Goal: Transaction & Acquisition: Purchase product/service

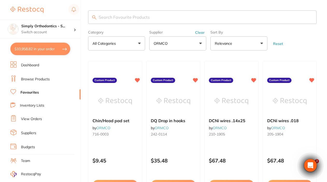
click at [203, 34] on button "Clear" at bounding box center [200, 32] width 13 height 5
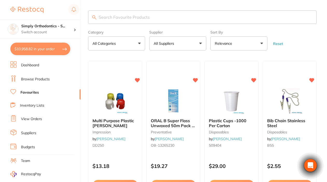
click at [196, 48] on button "All Suppliers" at bounding box center [177, 43] width 57 height 14
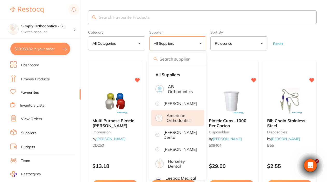
click at [183, 121] on p "American Orthodontics" at bounding box center [182, 118] width 31 height 10
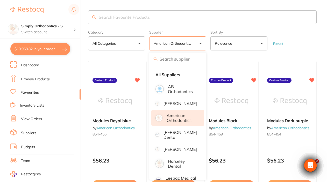
click at [269, 29] on form "Category All Categories All Categories No categories found Clear Category false…" at bounding box center [202, 39] width 229 height 22
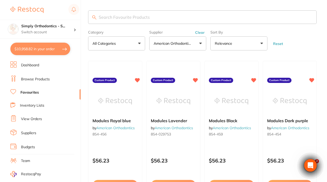
click at [135, 16] on input "search" at bounding box center [202, 16] width 229 height 13
type input "wire"
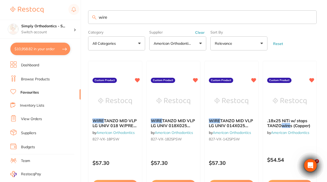
click at [201, 34] on button "Clear" at bounding box center [200, 32] width 13 height 5
click at [310, 19] on input "wire" at bounding box center [202, 16] width 229 height 13
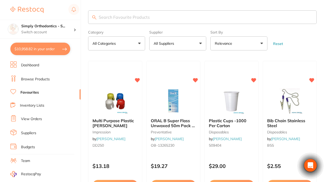
click at [182, 44] on button "All Suppliers" at bounding box center [177, 43] width 57 height 14
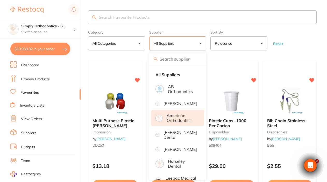
click at [173, 122] on p "American Orthodontics" at bounding box center [182, 118] width 31 height 10
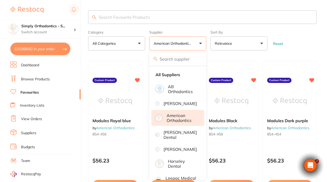
click at [300, 39] on form "Category All Categories All Categories No categories found Clear Category false…" at bounding box center [202, 39] width 229 height 22
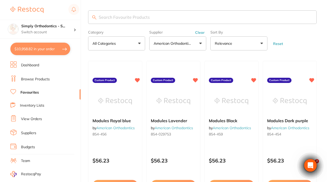
click at [182, 14] on input "search" at bounding box center [202, 16] width 229 height 13
click at [304, 45] on form "Category All Categories All Categories No categories found Clear Category false…" at bounding box center [202, 39] width 229 height 22
click at [252, 20] on input "search" at bounding box center [202, 16] width 229 height 13
type input "wire"
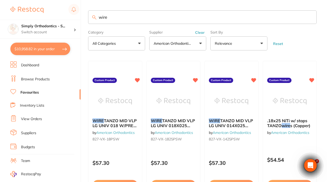
click at [310, 19] on input "wire" at bounding box center [202, 16] width 229 height 13
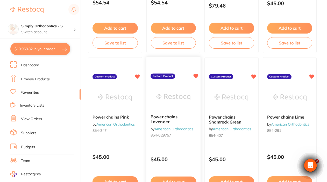
scroll to position [624, 0]
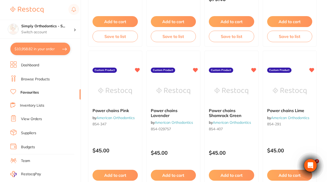
click at [19, 49] on button "$10,958.82 in your order" at bounding box center [40, 49] width 60 height 12
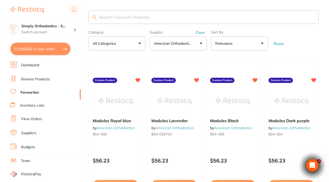
checkbox input "true"
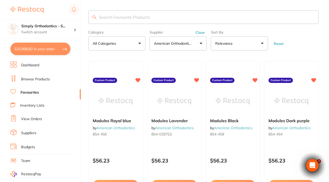
checkbox input "true"
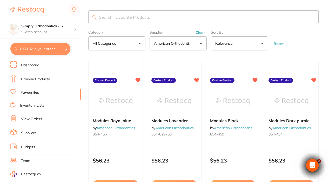
checkbox input "true"
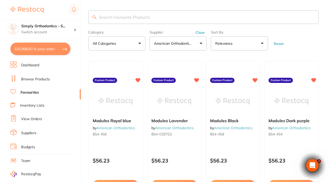
checkbox input "true"
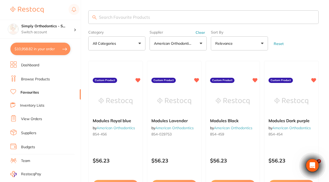
checkbox input "true"
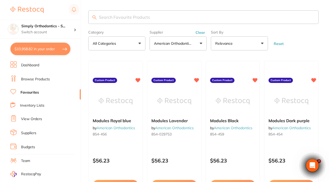
checkbox input "true"
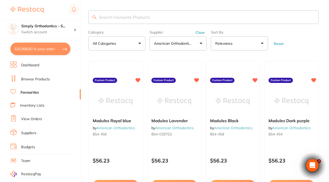
checkbox input "true"
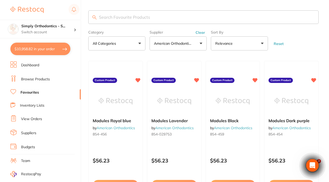
checkbox input "true"
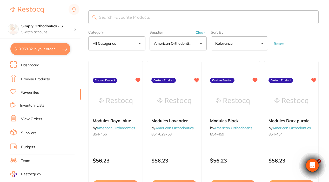
checkbox input "true"
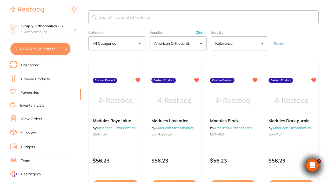
checkbox input "true"
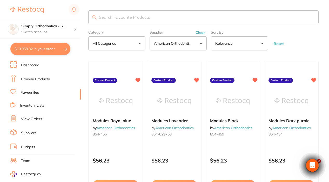
checkbox input "true"
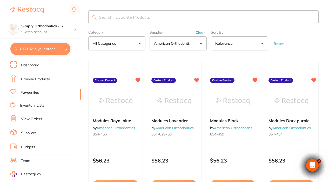
checkbox input "true"
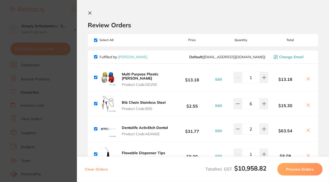
click at [90, 15] on icon at bounding box center [90, 13] width 4 height 4
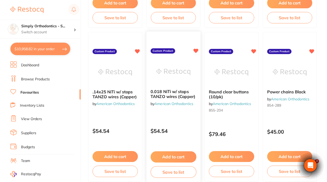
scroll to position [491, 0]
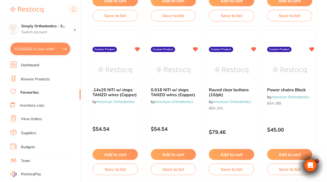
click at [29, 52] on button "$10,958.82 in your order" at bounding box center [40, 49] width 60 height 12
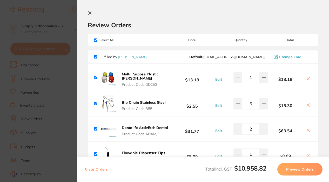
scroll to position [0, 0]
click at [90, 13] on icon at bounding box center [89, 13] width 3 height 3
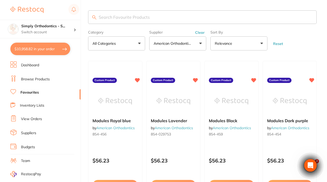
click at [135, 17] on input "search" at bounding box center [202, 16] width 229 height 13
click at [196, 33] on button "Clear" at bounding box center [200, 32] width 13 height 5
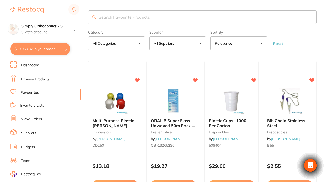
click at [178, 49] on button "All Suppliers" at bounding box center [177, 43] width 57 height 14
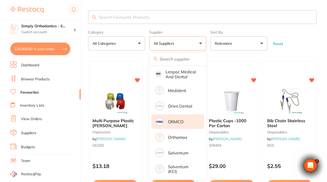
scroll to position [114, 0]
click at [176, 119] on p "ORMCO" at bounding box center [176, 121] width 16 height 5
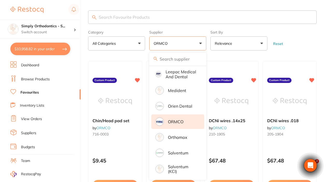
click at [305, 50] on form "Category All Categories All Categories orthodontics Clear Category false All Ca…" at bounding box center [202, 39] width 229 height 22
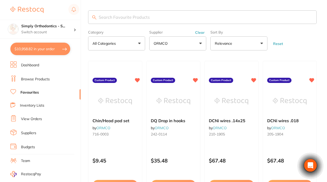
click at [138, 18] on input "search" at bounding box center [202, 16] width 229 height 13
type input "wire"
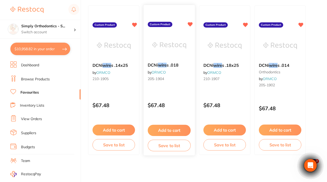
scroll to position [56, 0]
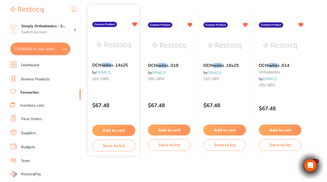
click at [112, 129] on button "Add to cart" at bounding box center [113, 130] width 43 height 11
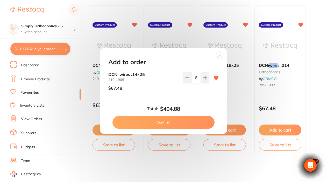
scroll to position [0, 0]
click at [204, 79] on icon at bounding box center [205, 77] width 3 height 3
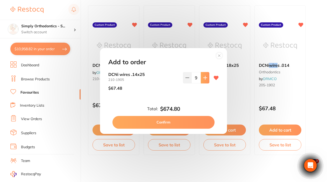
type input "10"
click at [164, 121] on button "Confirm" at bounding box center [164, 122] width 102 height 12
type input "10"
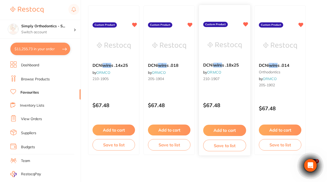
click at [222, 131] on button "Add to cart" at bounding box center [224, 130] width 43 height 11
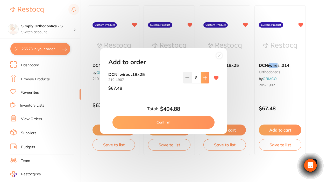
click at [204, 81] on button at bounding box center [205, 77] width 9 height 11
type input "10"
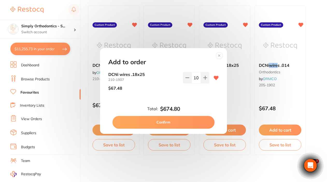
click at [170, 120] on button "Confirm" at bounding box center [164, 122] width 102 height 12
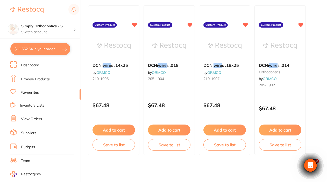
type input "10"
click at [169, 131] on button "Add to cart" at bounding box center [169, 130] width 43 height 11
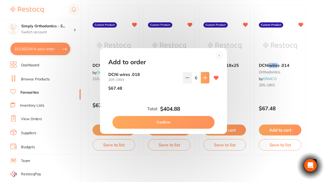
click at [203, 77] on icon at bounding box center [205, 78] width 4 height 4
type input "10"
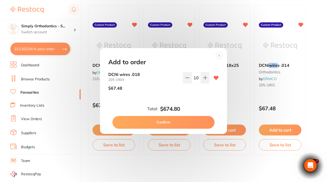
click at [161, 120] on button "Confirm" at bounding box center [164, 122] width 102 height 12
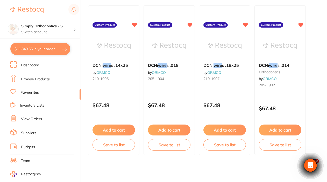
type input "10"
click at [284, 129] on button "Add to cart" at bounding box center [280, 130] width 43 height 11
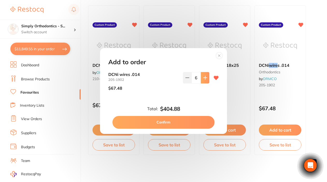
click at [204, 78] on icon at bounding box center [205, 77] width 3 height 3
type input "10"
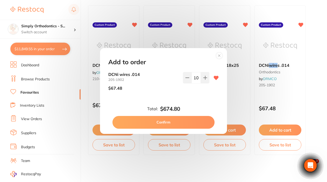
click at [172, 122] on button "Confirm" at bounding box center [164, 122] width 102 height 12
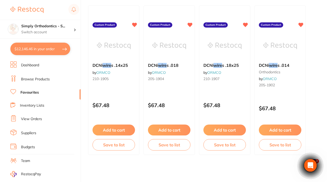
type input "10"
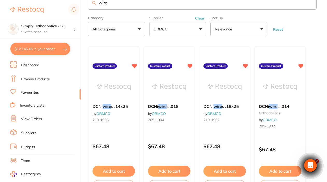
scroll to position [13, 0]
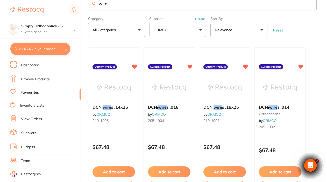
click at [201, 18] on button "Clear" at bounding box center [200, 19] width 13 height 5
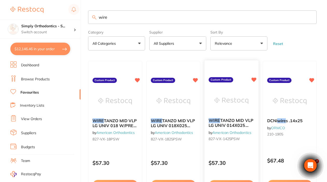
scroll to position [0, 0]
click at [189, 43] on button "All Suppliers" at bounding box center [177, 43] width 57 height 14
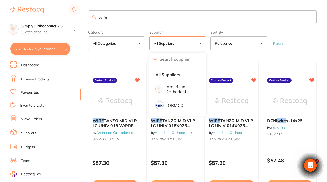
click at [310, 18] on input "wire" at bounding box center [202, 16] width 229 height 13
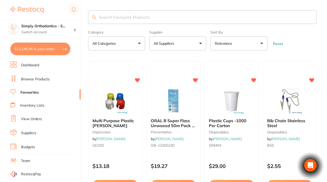
click at [200, 43] on button "All Suppliers" at bounding box center [177, 43] width 57 height 14
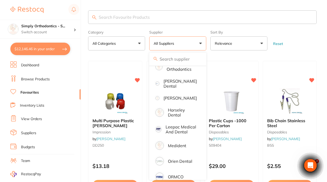
scroll to position [52, 0]
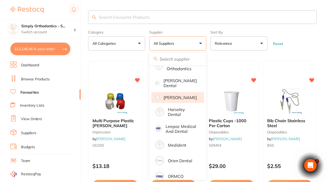
click at [178, 100] on p "[PERSON_NAME]" at bounding box center [180, 97] width 33 height 5
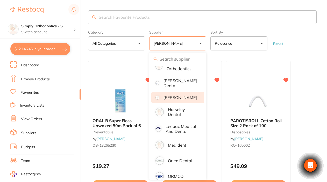
click at [302, 50] on form "Category All Categories All Categories disposables handpieces preventative Clea…" at bounding box center [202, 39] width 229 height 22
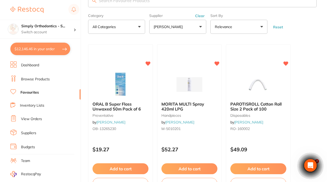
scroll to position [14, 0]
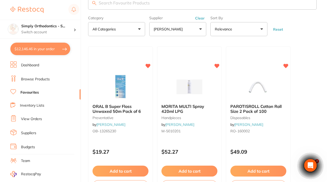
click at [40, 78] on link "Browse Products" at bounding box center [35, 79] width 29 height 5
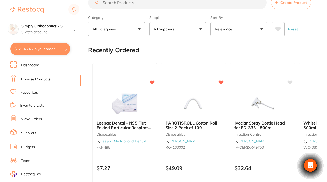
scroll to position [0, 0]
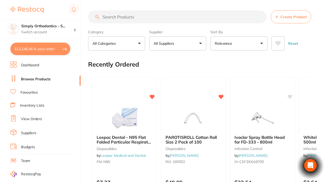
click at [187, 43] on button "All Suppliers" at bounding box center [177, 43] width 57 height 14
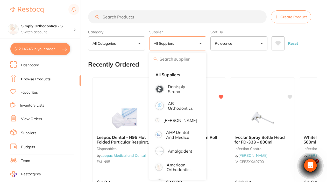
scroll to position [0, 0]
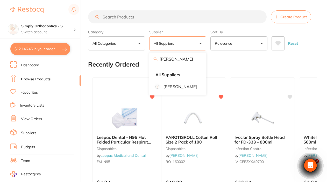
type input "Henry"
drag, startPoint x: 179, startPoint y: 111, endPoint x: 177, endPoint y: 87, distance: 24.5
click at [177, 87] on p "[PERSON_NAME]" at bounding box center [180, 86] width 33 height 5
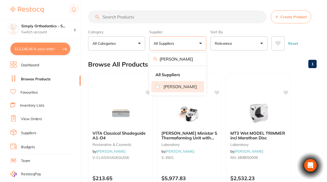
click at [239, 59] on div "Browse All Products 1" at bounding box center [202, 64] width 229 height 17
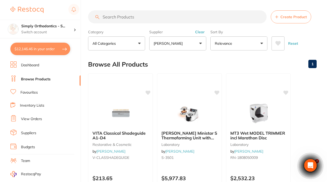
click at [134, 15] on input "search" at bounding box center [177, 16] width 179 height 13
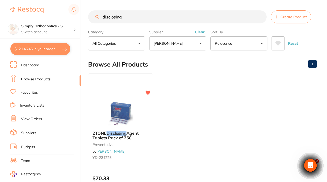
click at [203, 44] on button "[PERSON_NAME]" at bounding box center [177, 43] width 57 height 14
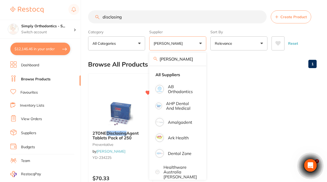
click at [285, 103] on ul "2TONE Disclosing Agent Tablets Pack of 250 preventative by Henry Schein Halas Y…" at bounding box center [202, 147] width 229 height 149
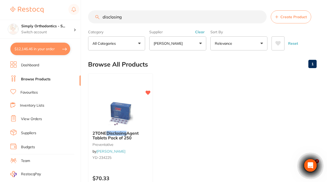
click at [127, 18] on input "disclosing" at bounding box center [177, 16] width 179 height 13
type input "d"
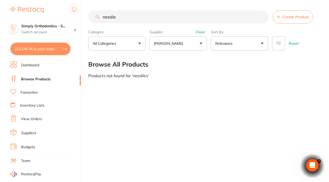
type input "needle"
drag, startPoint x: 119, startPoint y: 18, endPoint x: 101, endPoint y: 19, distance: 17.4
click at [101, 19] on input "needle" at bounding box center [178, 16] width 180 height 13
click at [132, 17] on input "septoject" at bounding box center [178, 16] width 180 height 13
type input "s"
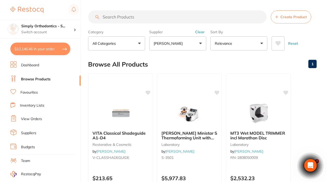
click at [27, 92] on link "Favourites" at bounding box center [28, 92] width 17 height 5
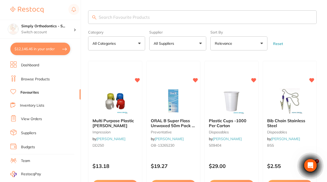
click at [196, 42] on button "All Suppliers" at bounding box center [177, 43] width 57 height 14
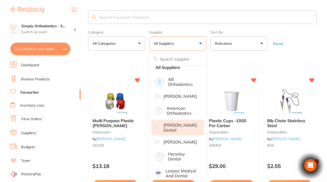
scroll to position [11, 0]
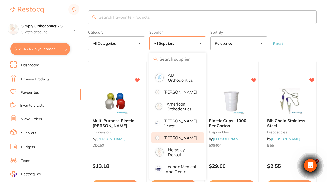
click at [176, 140] on p "[PERSON_NAME]" at bounding box center [180, 137] width 33 height 5
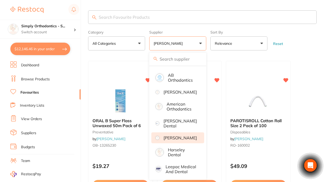
click at [305, 49] on form "Category All Categories All Categories disposables handpieces preventative Clea…" at bounding box center [202, 39] width 229 height 22
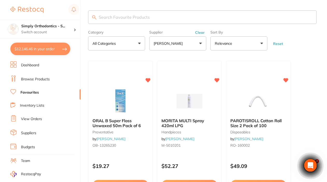
scroll to position [0, 0]
click at [203, 33] on button "Clear" at bounding box center [200, 32] width 13 height 5
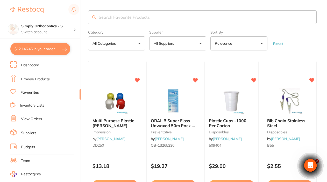
click at [196, 47] on button "All Suppliers" at bounding box center [177, 43] width 57 height 14
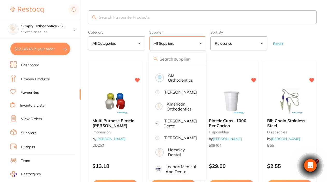
click at [187, 43] on button "All Suppliers" at bounding box center [177, 43] width 57 height 14
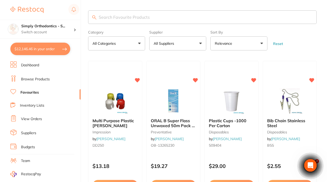
click at [160, 20] on input "search" at bounding box center [202, 16] width 229 height 13
type input "tip"
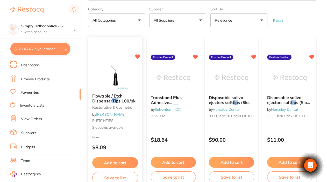
click at [117, 84] on img at bounding box center [115, 76] width 34 height 26
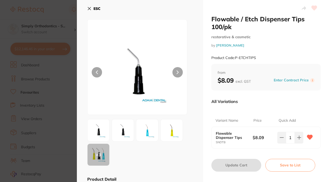
click at [90, 8] on icon at bounding box center [89, 8] width 4 height 4
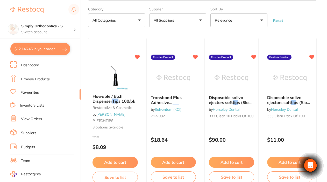
scroll to position [57, 0]
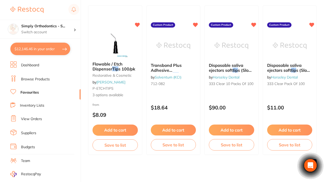
click at [115, 131] on button "Add to cart" at bounding box center [115, 129] width 45 height 11
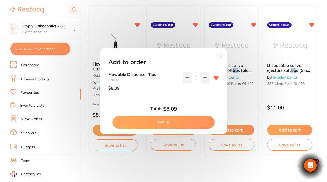
scroll to position [0, 0]
click at [202, 75] on button at bounding box center [205, 77] width 9 height 11
type input "3"
click at [153, 121] on button "Confirm" at bounding box center [164, 122] width 102 height 12
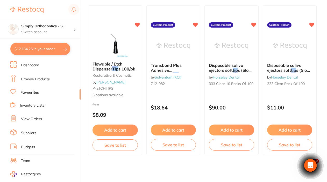
type input "3"
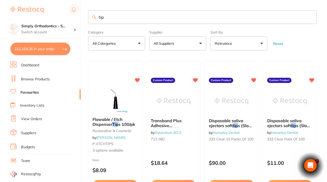
click at [311, 15] on input "tip" at bounding box center [202, 16] width 229 height 13
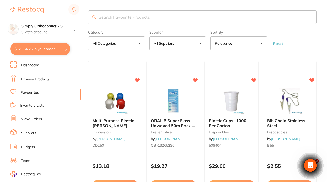
click at [239, 24] on input "search" at bounding box center [202, 16] width 229 height 13
type input "barrier"
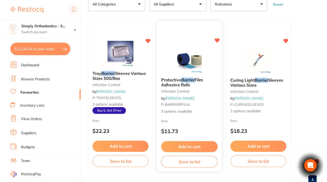
click at [192, 148] on button "Add to cart" at bounding box center [189, 146] width 57 height 11
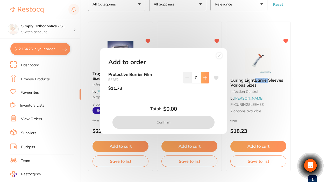
click at [203, 79] on icon at bounding box center [205, 78] width 4 height 4
type input "1"
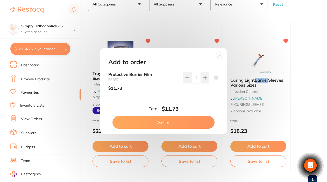
click at [168, 120] on button "Confirm" at bounding box center [164, 122] width 102 height 12
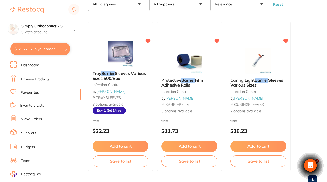
checkbox input "false"
click at [188, 147] on button "Add to cart" at bounding box center [189, 146] width 57 height 11
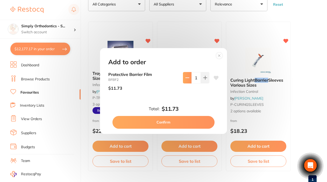
click at [186, 78] on icon at bounding box center [187, 78] width 3 height 0
type input "0"
click at [162, 125] on button "Confirm" at bounding box center [164, 122] width 102 height 12
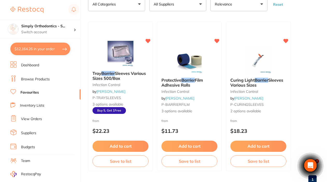
type input "0"
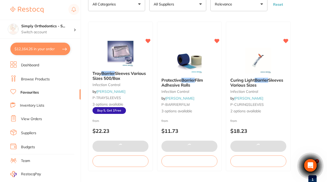
checkbox input "true"
type input "1"
checkbox input "false"
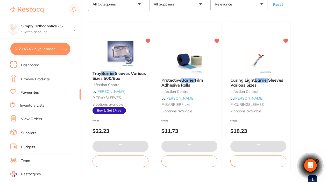
type input "3"
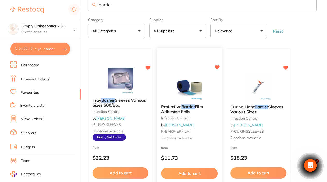
scroll to position [2, 0]
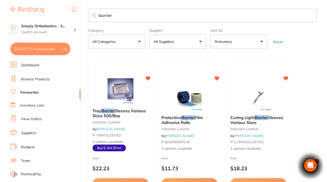
click at [310, 17] on input "barrier" at bounding box center [202, 15] width 229 height 13
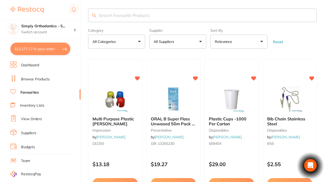
click at [201, 42] on button "All Suppliers" at bounding box center [177, 42] width 57 height 14
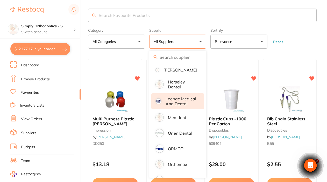
scroll to position [79, 0]
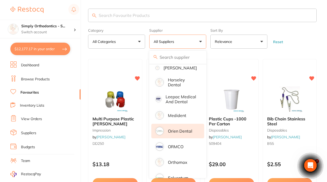
click at [173, 135] on li "Orien dental" at bounding box center [178, 131] width 53 height 15
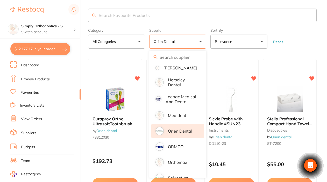
click at [302, 41] on form "Category All Categories All Categories disposables instruments laboratory preve…" at bounding box center [202, 37] width 229 height 22
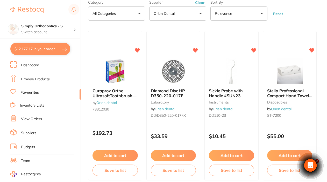
scroll to position [30, 0]
click at [229, 155] on button "Add to cart" at bounding box center [232, 155] width 46 height 11
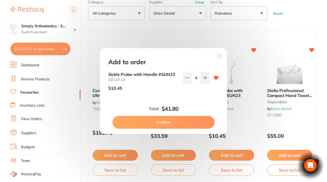
click at [220, 57] on circle at bounding box center [220, 56] width 6 height 6
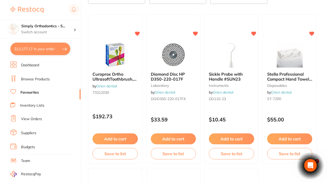
scroll to position [51, 0]
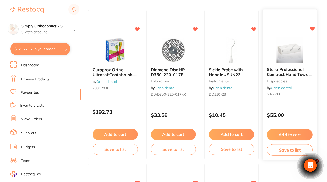
click at [281, 135] on button "Add to cart" at bounding box center [290, 134] width 46 height 11
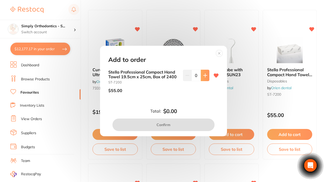
click at [204, 76] on icon at bounding box center [205, 74] width 3 height 3
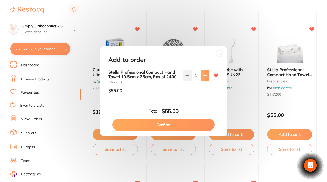
click at [204, 76] on icon at bounding box center [205, 74] width 3 height 3
type input "2"
click at [172, 123] on button "Confirm" at bounding box center [164, 124] width 102 height 12
checkbox input "false"
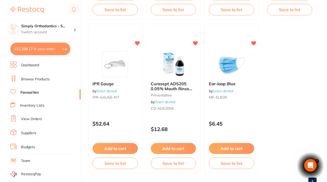
scroll to position [190, 0]
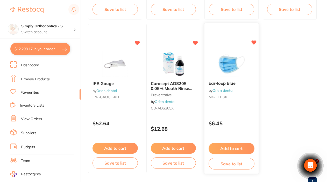
click at [224, 147] on button "Add to cart" at bounding box center [232, 148] width 46 height 11
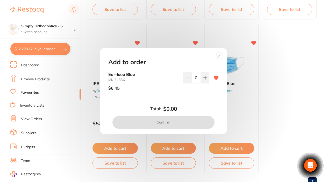
click at [194, 78] on input "0" at bounding box center [196, 77] width 9 height 11
type input "10"
click at [194, 94] on div "10" at bounding box center [196, 83] width 26 height 23
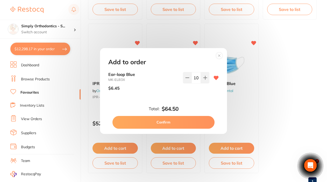
click at [167, 121] on button "Confirm" at bounding box center [164, 122] width 102 height 12
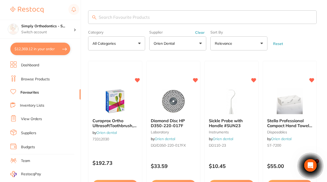
click at [200, 33] on button "Clear" at bounding box center [200, 32] width 13 height 5
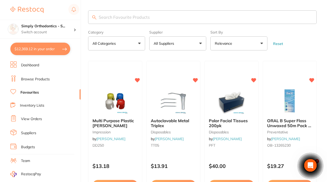
click at [196, 44] on button "All Suppliers" at bounding box center [177, 43] width 57 height 14
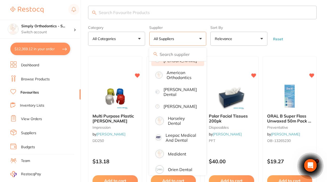
scroll to position [40, 0]
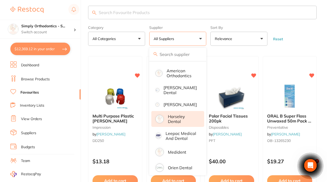
click at [172, 124] on p "Horseley Dental" at bounding box center [182, 119] width 29 height 10
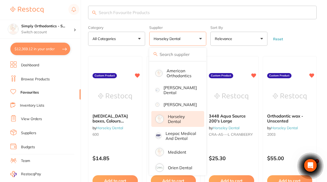
scroll to position [0, 0]
click at [305, 41] on form "Category All Categories All Categories No categories found Clear Category false…" at bounding box center [202, 34] width 229 height 22
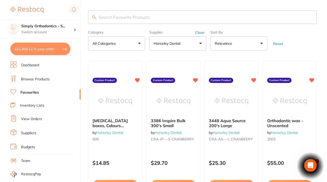
click at [153, 23] on input "search" at bounding box center [202, 16] width 229 height 13
click at [296, 39] on form "Category All Categories All Categories No categories found Clear Category false…" at bounding box center [202, 39] width 229 height 22
click at [195, 18] on input "search" at bounding box center [202, 16] width 229 height 13
type input "inspire"
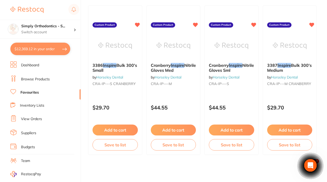
scroll to position [56, 0]
click at [28, 116] on link "View Orders" at bounding box center [31, 118] width 21 height 5
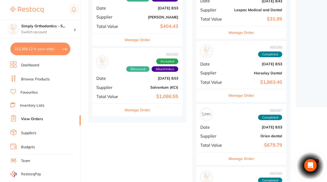
scroll to position [96, 0]
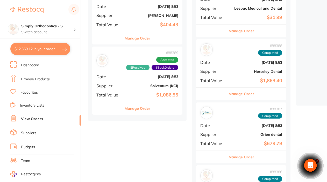
click at [243, 94] on button "Manage Order" at bounding box center [242, 93] width 26 height 12
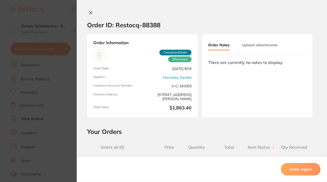
click at [90, 14] on icon at bounding box center [91, 13] width 4 height 4
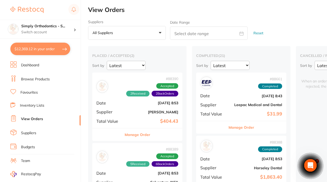
click at [23, 93] on link "Favourites" at bounding box center [28, 92] width 17 height 5
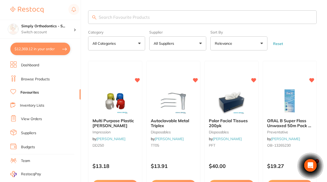
click at [197, 43] on button "All Suppliers" at bounding box center [177, 43] width 57 height 14
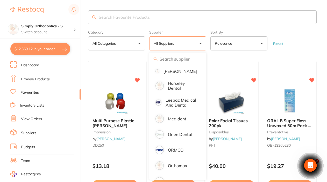
scroll to position [80, 0]
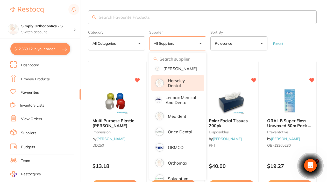
click at [177, 88] on p "Horseley Dental" at bounding box center [182, 83] width 29 height 10
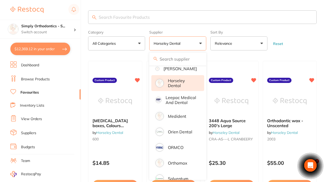
drag, startPoint x: 282, startPoint y: 31, endPoint x: 268, endPoint y: 32, distance: 13.8
click at [282, 31] on form "Category All Categories All Categories No categories found Clear Category false…" at bounding box center [202, 39] width 229 height 22
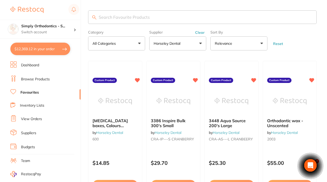
click at [295, 49] on form "Category All Categories All Categories No categories found Clear Category false…" at bounding box center [202, 39] width 229 height 22
click at [190, 19] on input "search" at bounding box center [202, 16] width 229 height 13
type input "inspire"
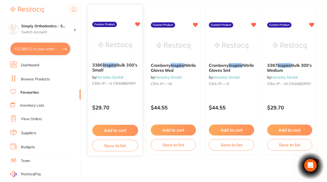
click at [116, 131] on button "Add to cart" at bounding box center [115, 130] width 46 height 11
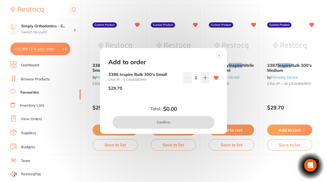
click at [194, 78] on input "0" at bounding box center [196, 77] width 9 height 11
type input "20"
click at [197, 93] on div "20" at bounding box center [196, 83] width 26 height 23
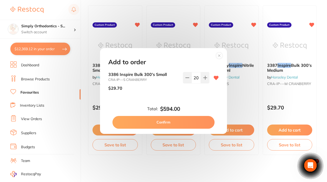
click at [167, 121] on button "Confirm" at bounding box center [164, 122] width 102 height 12
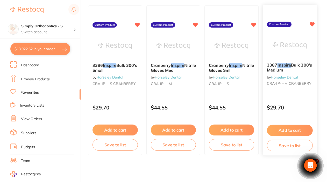
click at [293, 128] on button "Add to cart" at bounding box center [290, 130] width 46 height 11
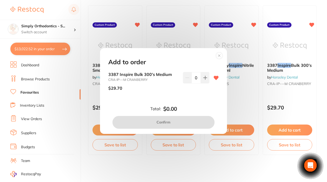
click at [194, 78] on input "0" at bounding box center [196, 77] width 9 height 11
type input "10"
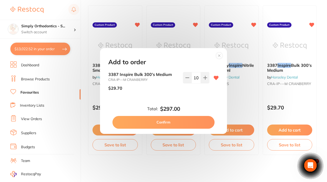
click at [201, 95] on div "3387 Inspire Bulk 300's Medium CRA-IP---M CRANBERRY $29.70 10" at bounding box center [163, 87] width 123 height 31
click at [166, 122] on button "Confirm" at bounding box center [164, 122] width 102 height 12
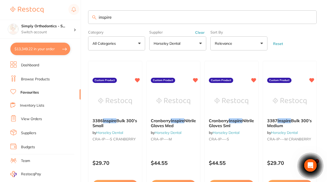
click at [310, 18] on input "inspire" at bounding box center [202, 16] width 229 height 13
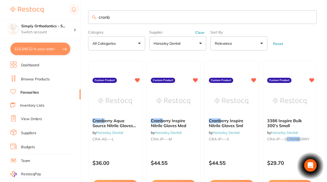
type input "crab"
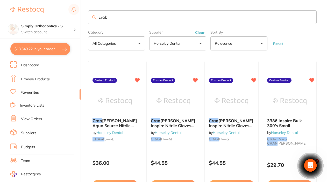
click at [310, 17] on input "crab" at bounding box center [202, 16] width 229 height 13
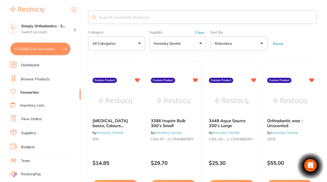
click at [202, 17] on input "search" at bounding box center [202, 16] width 229 height 13
type input "aqua"
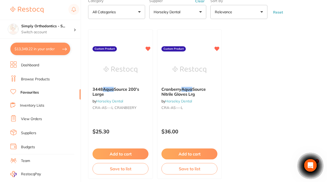
scroll to position [33, 0]
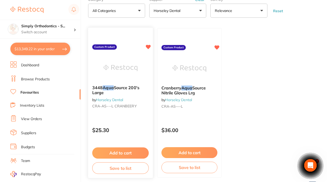
click at [116, 154] on button "Add to cart" at bounding box center [120, 152] width 57 height 11
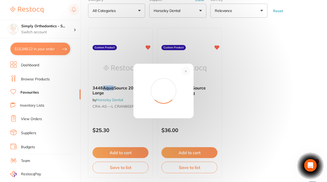
scroll to position [0, 0]
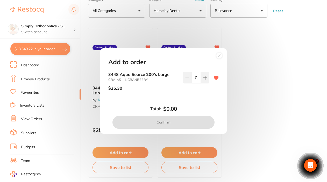
click at [194, 78] on input "0" at bounding box center [196, 77] width 9 height 11
type input "20"
click at [189, 96] on div "3448 Aqua Source 200's Large CRA-AS---L CRANBEERY $25.30 20" at bounding box center [163, 87] width 123 height 31
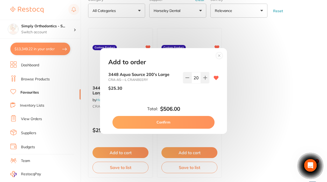
click at [161, 124] on button "Confirm" at bounding box center [164, 122] width 102 height 12
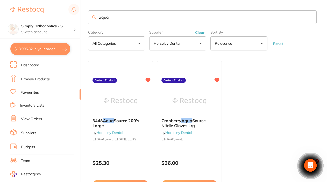
click at [310, 18] on input "aqua" at bounding box center [202, 16] width 229 height 13
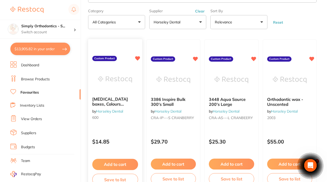
scroll to position [16, 0]
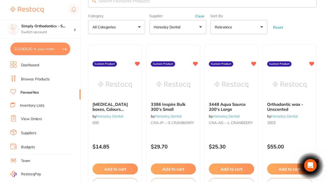
click at [29, 120] on link "View Orders" at bounding box center [31, 118] width 21 height 5
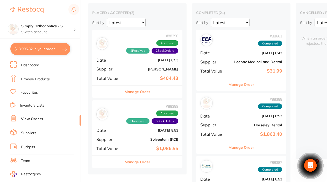
scroll to position [47, 0]
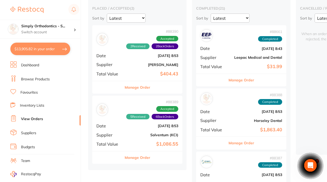
click at [239, 142] on button "Manage Order" at bounding box center [242, 142] width 26 height 12
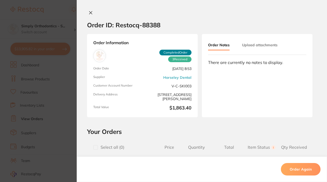
click at [89, 12] on icon at bounding box center [91, 13] width 4 height 4
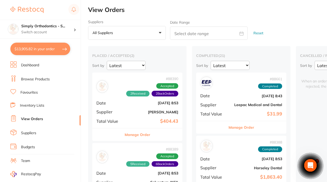
click at [29, 92] on link "Favourites" at bounding box center [28, 92] width 17 height 5
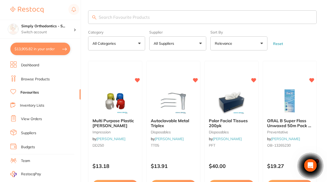
click at [190, 48] on button "All Suppliers" at bounding box center [177, 43] width 57 height 14
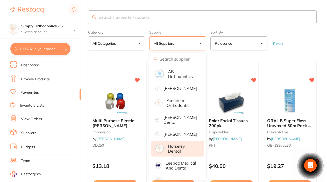
click at [175, 153] on p "Horseley Dental" at bounding box center [182, 148] width 29 height 10
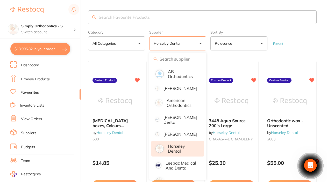
click at [309, 35] on form "Category All Categories All Categories No categories found Clear Category false…" at bounding box center [202, 39] width 229 height 22
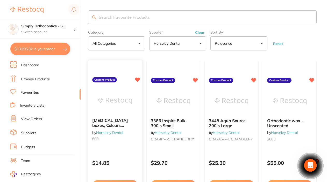
scroll to position [27, 0]
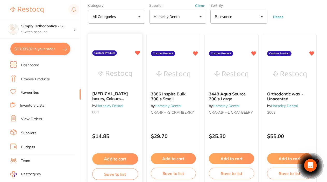
click at [111, 157] on button "Add to cart" at bounding box center [115, 158] width 46 height 11
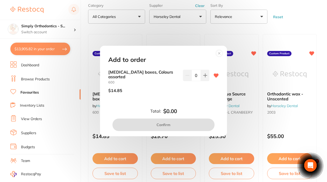
click at [193, 79] on input "0" at bounding box center [196, 75] width 9 height 11
type input "20"
click at [139, 97] on div "Retainer boxes, Colours assorted 600 $14.85 20" at bounding box center [163, 88] width 123 height 36
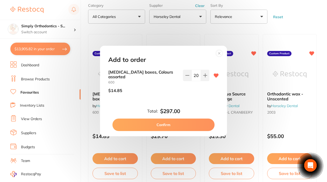
click at [163, 122] on button "Confirm" at bounding box center [164, 124] width 102 height 12
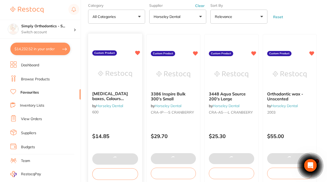
scroll to position [0, 0]
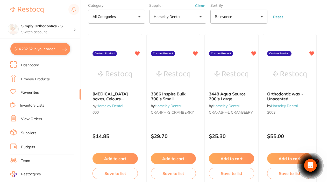
click at [32, 119] on link "View Orders" at bounding box center [31, 118] width 21 height 5
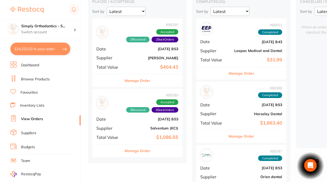
scroll to position [55, 0]
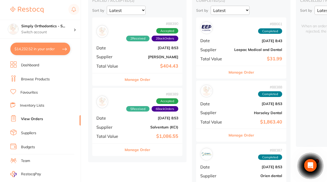
click at [241, 135] on button "Manage Order" at bounding box center [242, 135] width 26 height 12
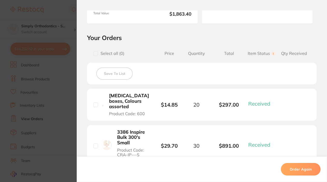
scroll to position [95, 0]
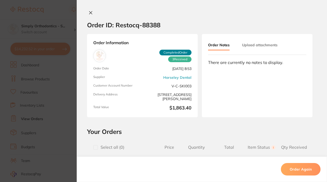
click at [89, 10] on button at bounding box center [90, 12] width 7 height 5
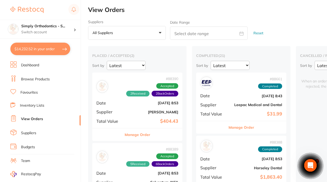
click at [26, 93] on link "Favourites" at bounding box center [28, 92] width 17 height 5
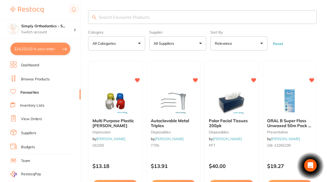
click at [136, 19] on input "search" at bounding box center [202, 16] width 229 height 13
click at [178, 50] on button "All Suppliers" at bounding box center [177, 43] width 57 height 14
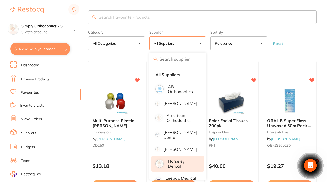
click at [178, 168] on p "Horseley Dental" at bounding box center [182, 164] width 29 height 10
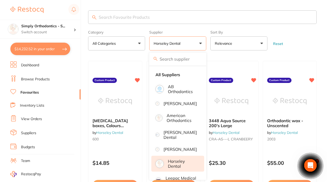
click at [299, 35] on form "Category All Categories All Categories No categories found Clear Category false…" at bounding box center [202, 39] width 229 height 22
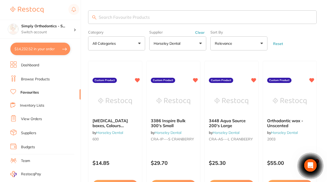
click at [201, 32] on button "Clear" at bounding box center [200, 32] width 13 height 5
